Goal: Information Seeking & Learning: Learn about a topic

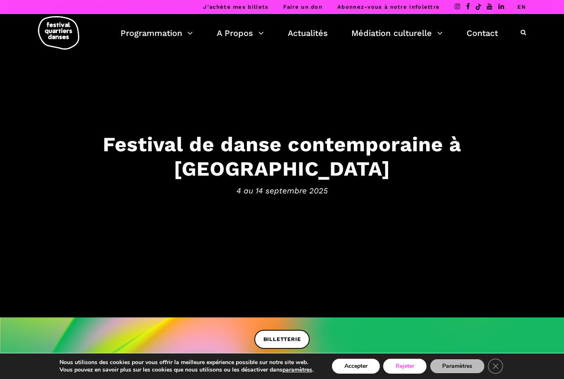
click at [414, 366] on button "Rejeter" at bounding box center [404, 365] width 43 height 15
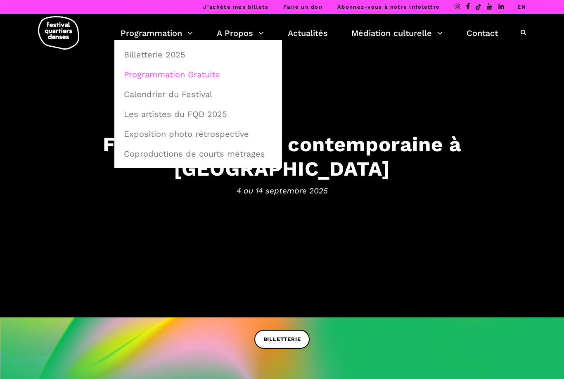
click at [213, 79] on link "Programmation Gratuite" at bounding box center [198, 74] width 159 height 19
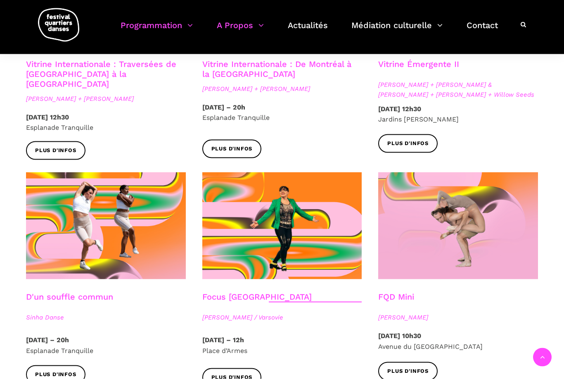
scroll to position [807, 0]
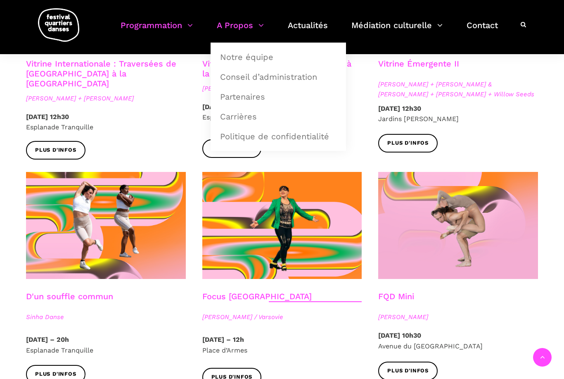
click at [262, 22] on link "A Propos" at bounding box center [240, 30] width 47 height 24
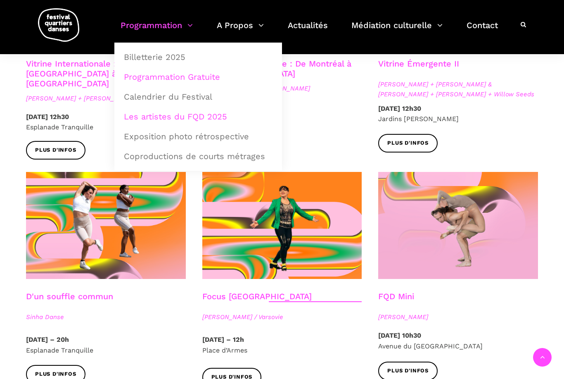
click at [227, 121] on link "Les artistes du FQD 2025" at bounding box center [198, 116] width 159 height 19
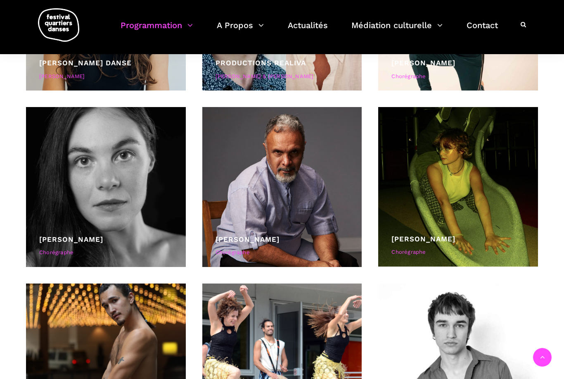
scroll to position [3176, 0]
